Goal: Information Seeking & Learning: Find contact information

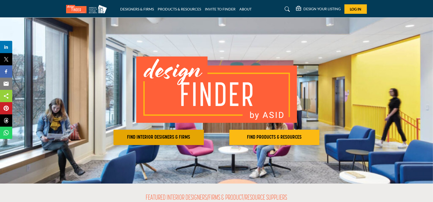
click at [127, 134] on h2 "FIND INTERIOR DESIGNERS & FIRMS" at bounding box center [158, 137] width 87 height 6
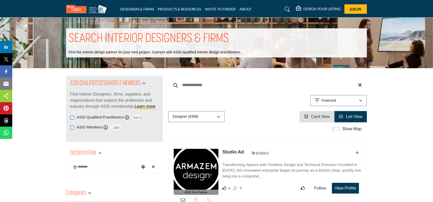
scroll to position [56, 0]
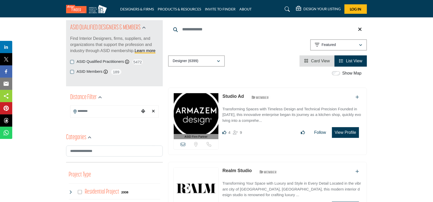
click at [200, 30] on input "Search Keyword" at bounding box center [267, 29] width 199 height 12
type input "*****"
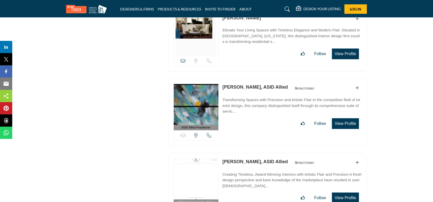
scroll to position [1261, 0]
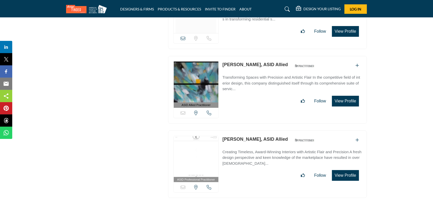
click at [247, 62] on link "Letitia Little, ASID Allied" at bounding box center [255, 64] width 66 height 5
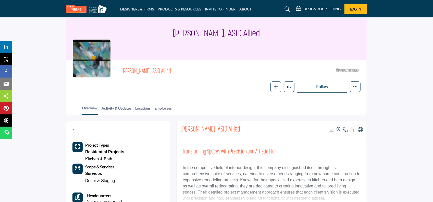
scroll to position [23, 0]
click at [138, 9] on link "DESIGNERS & FIRMS" at bounding box center [137, 9] width 34 height 4
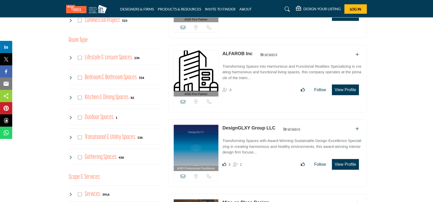
scroll to position [103, 0]
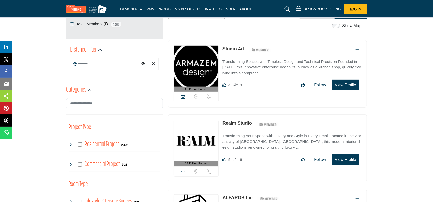
click at [130, 64] on input "Search Location" at bounding box center [104, 64] width 69 height 10
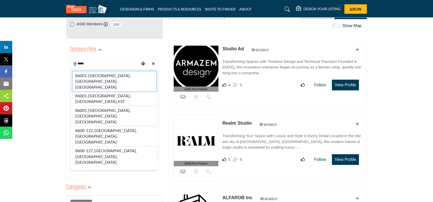
click at [105, 78] on li "86001, Flagstaff, AZ, USA" at bounding box center [114, 81] width 84 height 20
type input "**********"
type input "***"
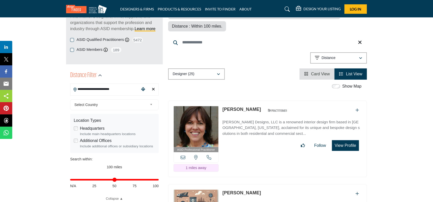
scroll to position [76, 0]
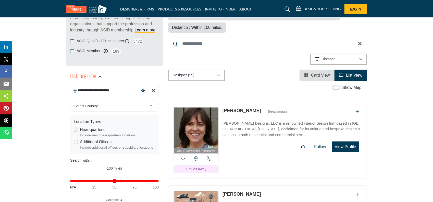
click at [203, 120] on img at bounding box center [196, 127] width 45 height 41
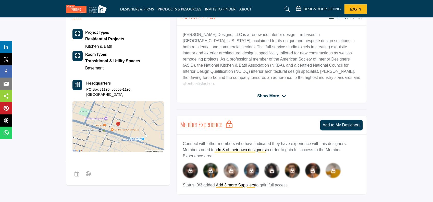
scroll to position [139, 0]
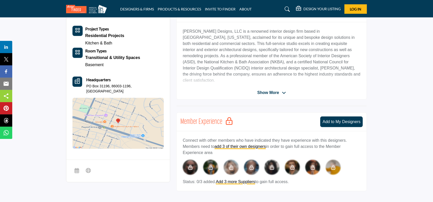
click at [268, 90] on span "Show More" at bounding box center [268, 92] width 22 height 6
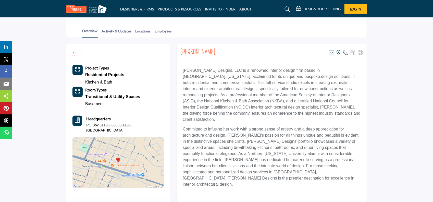
scroll to position [99, 0]
click at [109, 32] on link "Activity & Updates" at bounding box center [116, 33] width 30 height 9
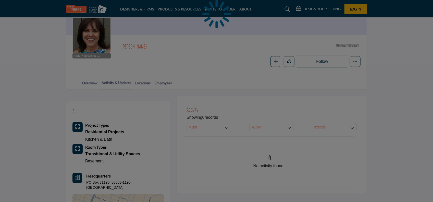
scroll to position [37, 0]
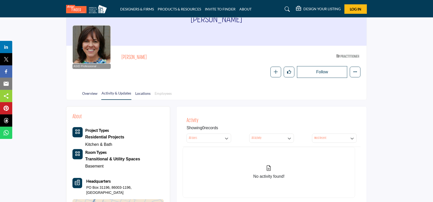
click at [161, 94] on link "Employees" at bounding box center [163, 95] width 18 height 9
